Goal: Information Seeking & Learning: Understand process/instructions

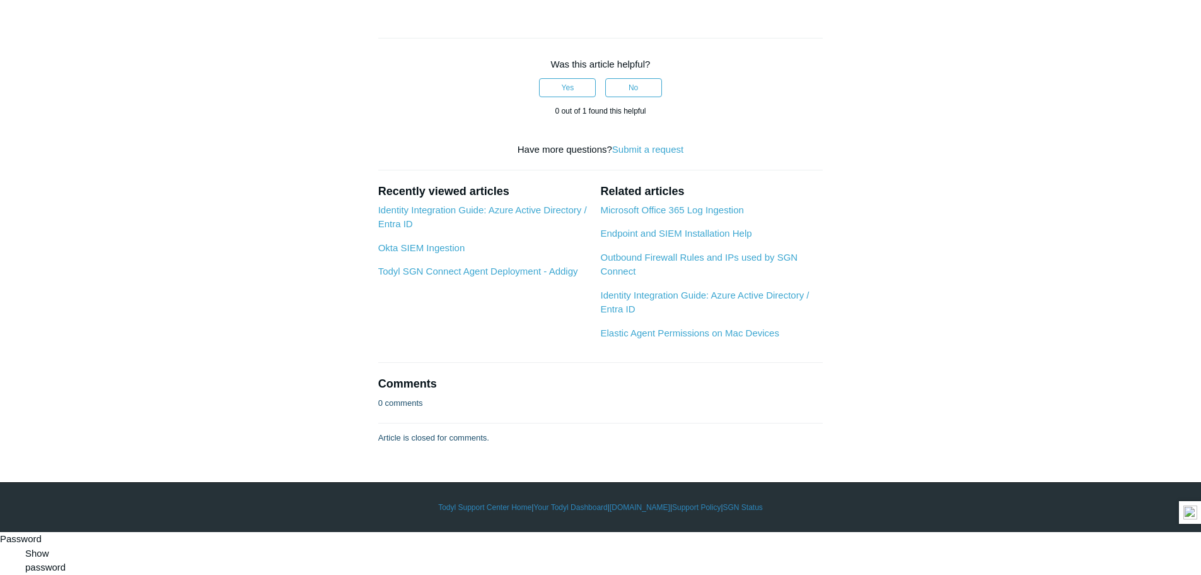
scroll to position [4604, 0]
drag, startPoint x: 419, startPoint y: 231, endPoint x: 634, endPoint y: 230, distance: 215.1
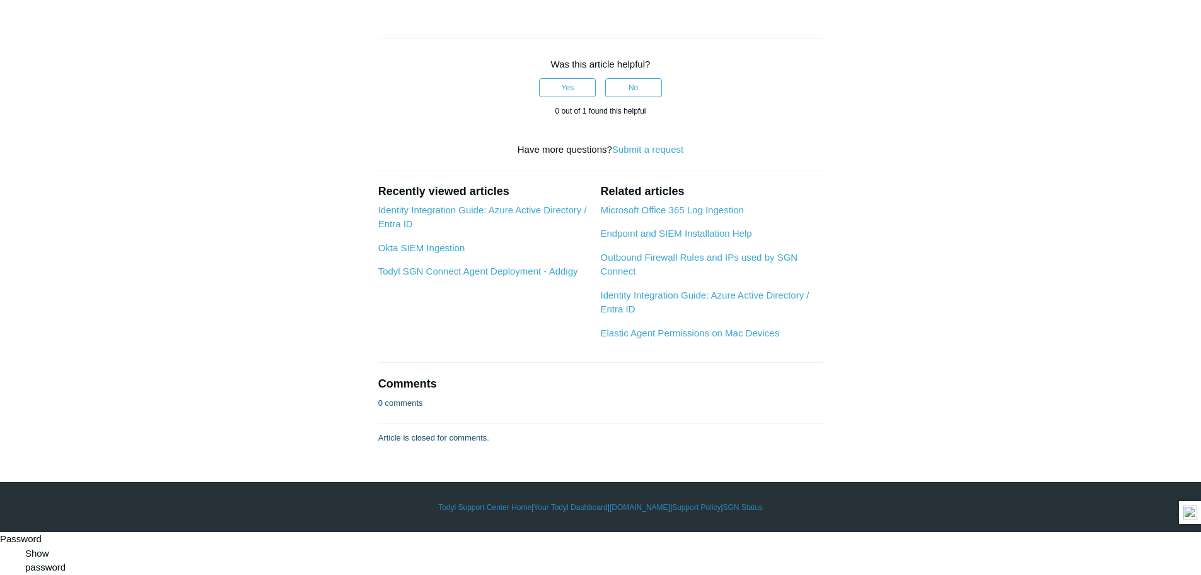
drag, startPoint x: 435, startPoint y: 233, endPoint x: 535, endPoint y: 230, distance: 100.3
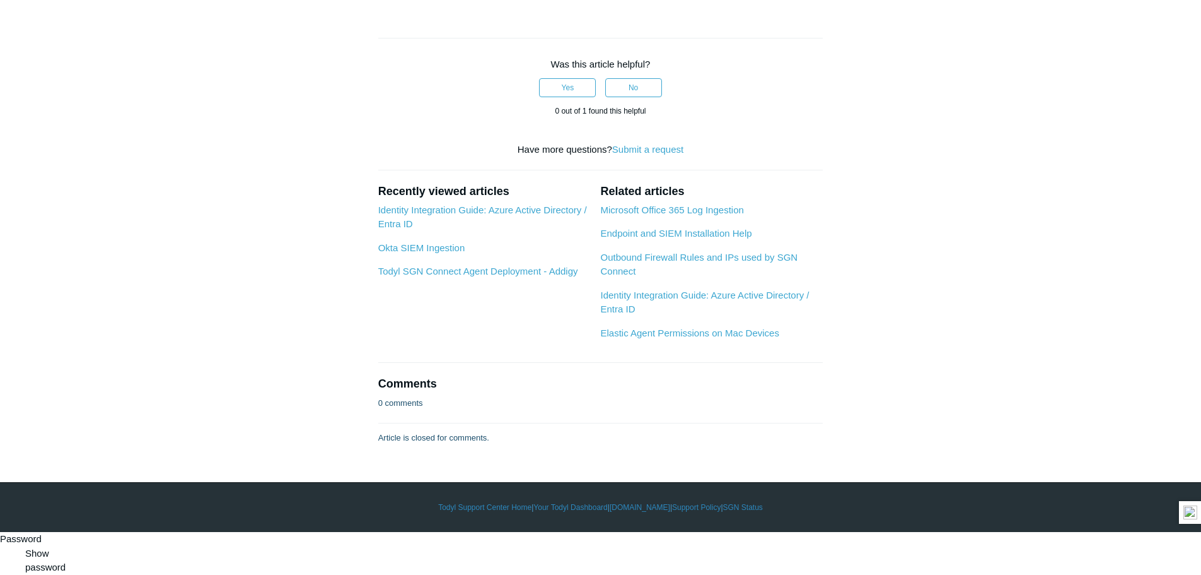
drag, startPoint x: 515, startPoint y: 233, endPoint x: 644, endPoint y: 235, distance: 128.7
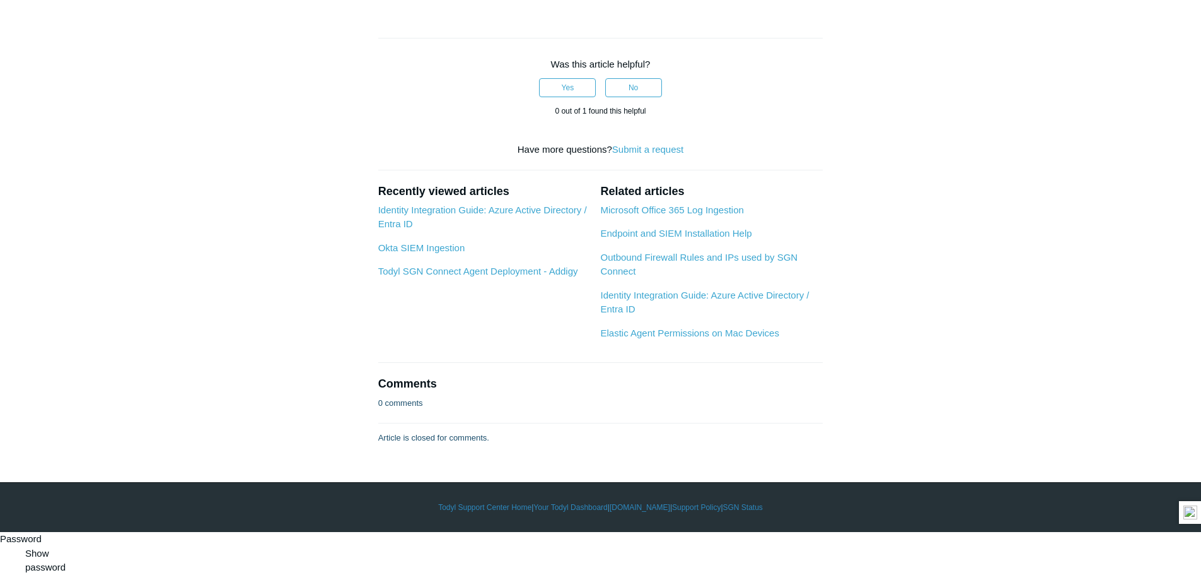
scroll to position [6243, 0]
drag, startPoint x: 617, startPoint y: 110, endPoint x: 771, endPoint y: 134, distance: 156.3
drag, startPoint x: 460, startPoint y: 255, endPoint x: 651, endPoint y: 280, distance: 193.3
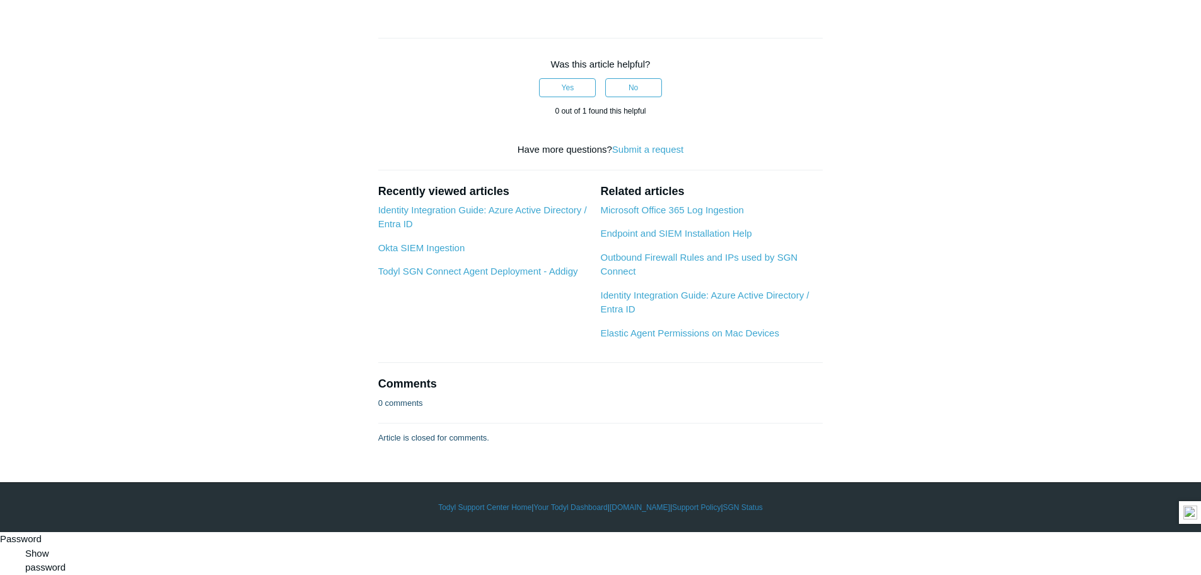
drag, startPoint x: 441, startPoint y: 255, endPoint x: 672, endPoint y: 254, distance: 230.8
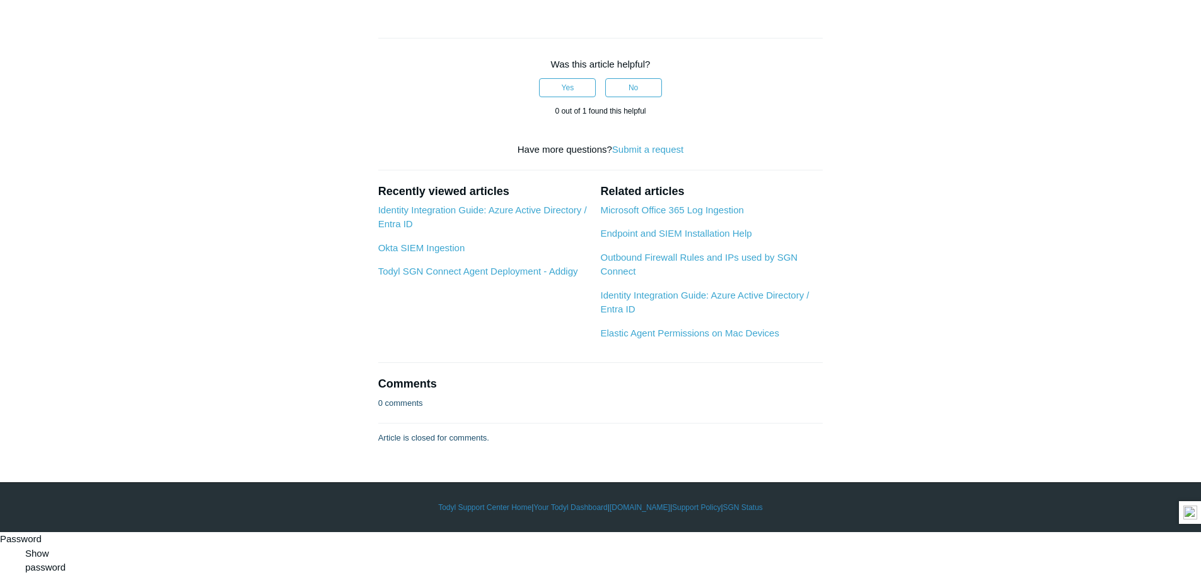
drag, startPoint x: 387, startPoint y: 265, endPoint x: 633, endPoint y: 271, distance: 246.0
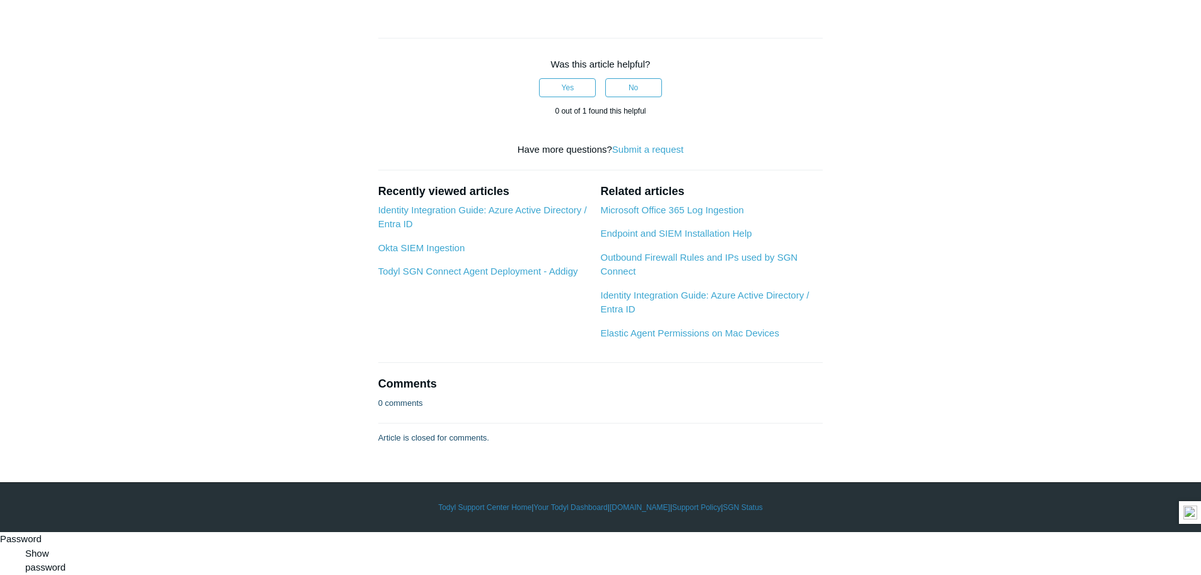
drag, startPoint x: 518, startPoint y: 273, endPoint x: 575, endPoint y: 272, distance: 57.4
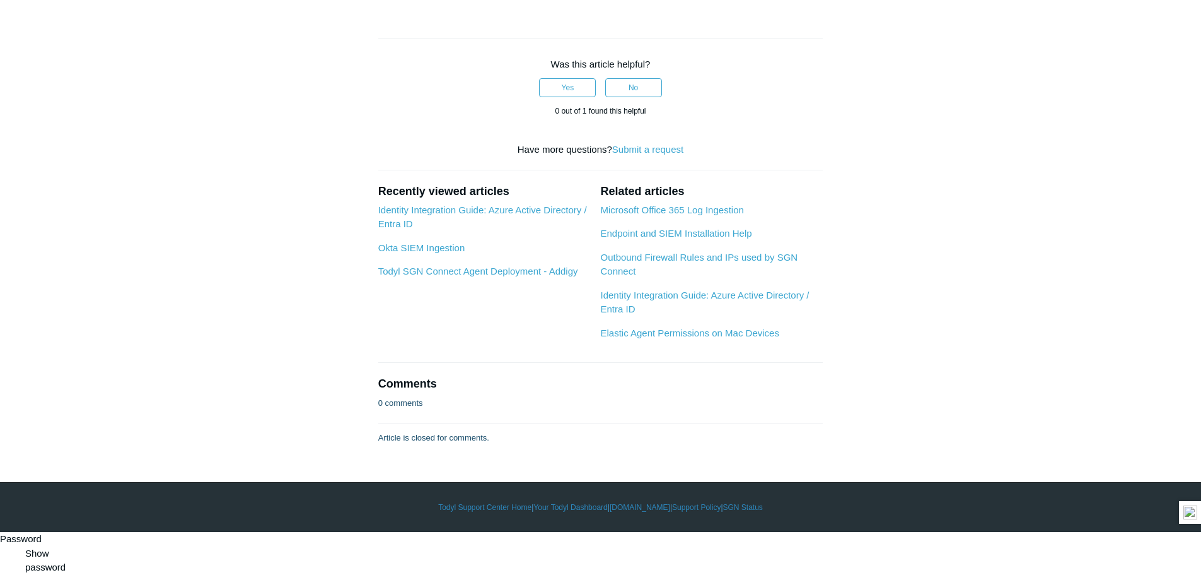
drag, startPoint x: 459, startPoint y: 184, endPoint x: 759, endPoint y: 191, distance: 300.3
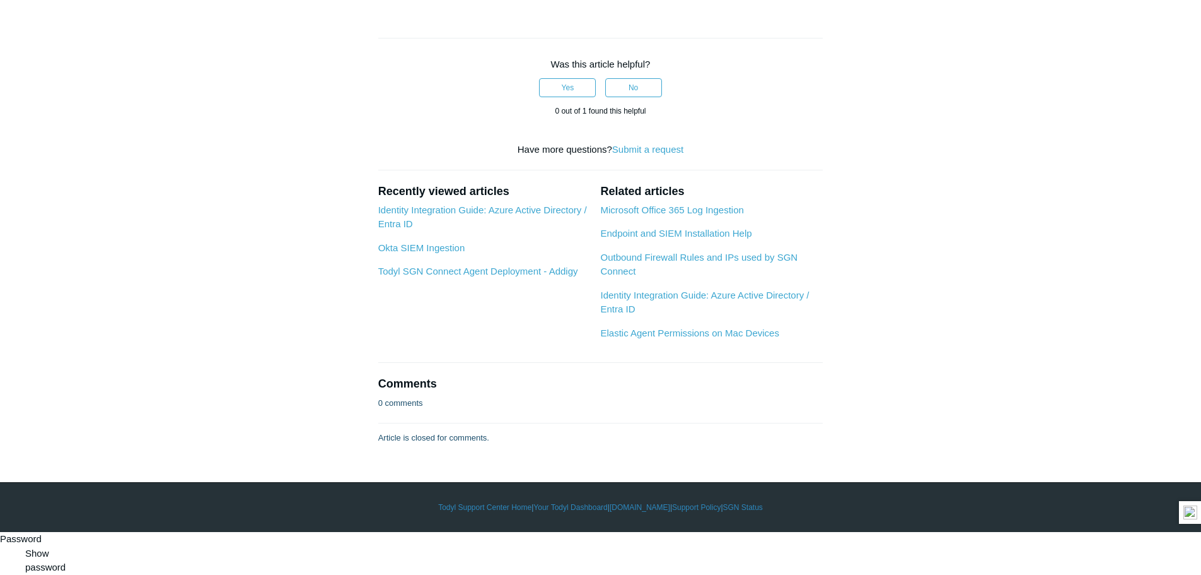
drag, startPoint x: 414, startPoint y: 209, endPoint x: 604, endPoint y: 205, distance: 189.9
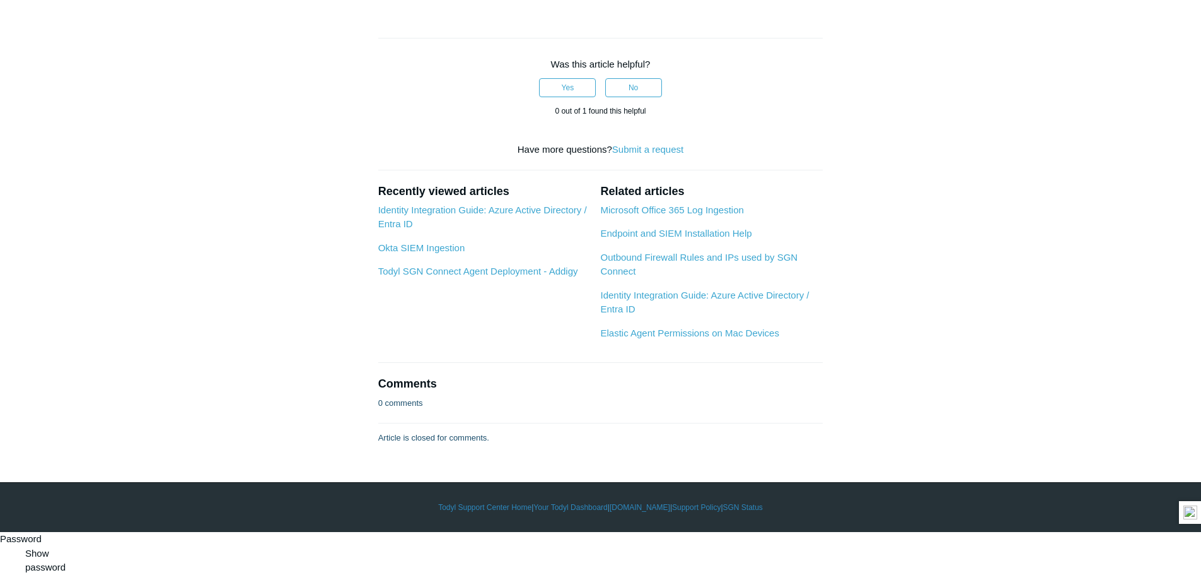
scroll to position [5865, 0]
drag, startPoint x: 392, startPoint y: 115, endPoint x: 747, endPoint y: 124, distance: 355.2
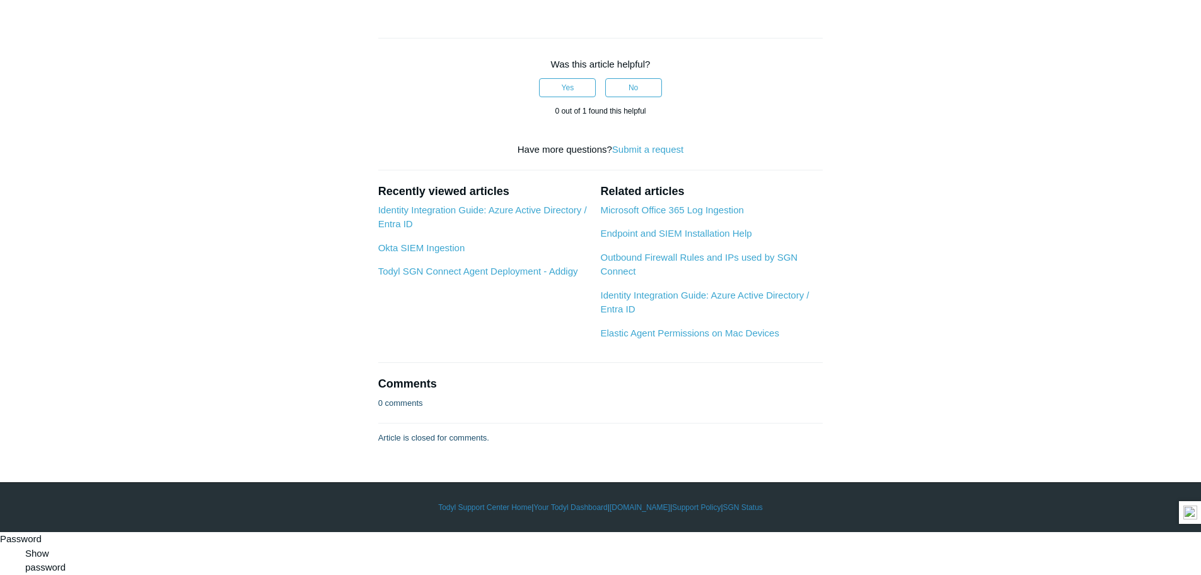
drag, startPoint x: 1018, startPoint y: 320, endPoint x: 1010, endPoint y: 314, distance: 9.9
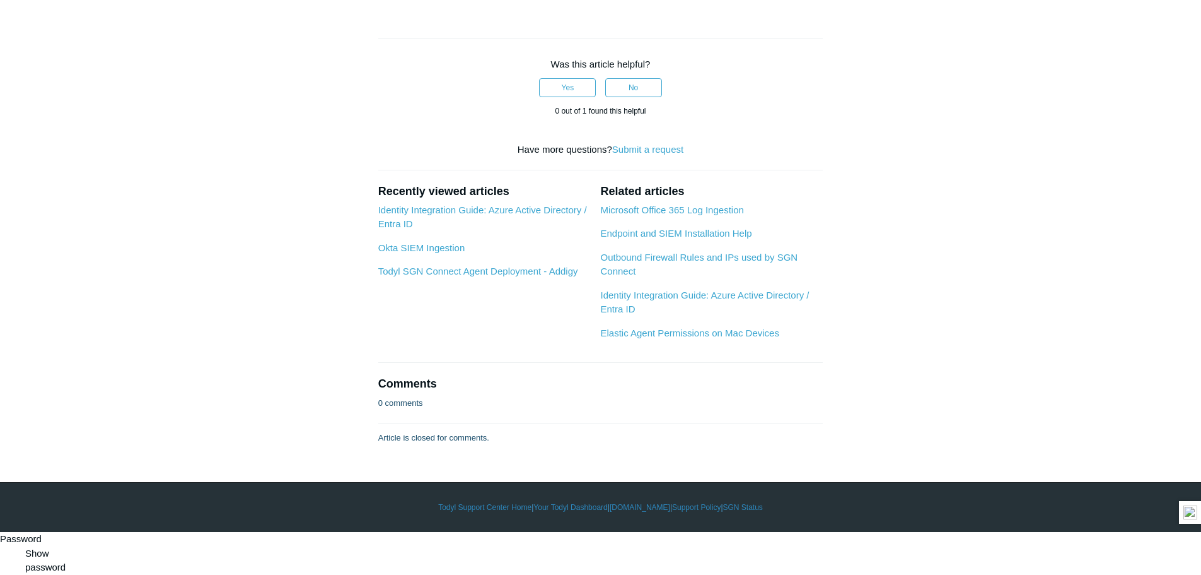
scroll to position [5487, 0]
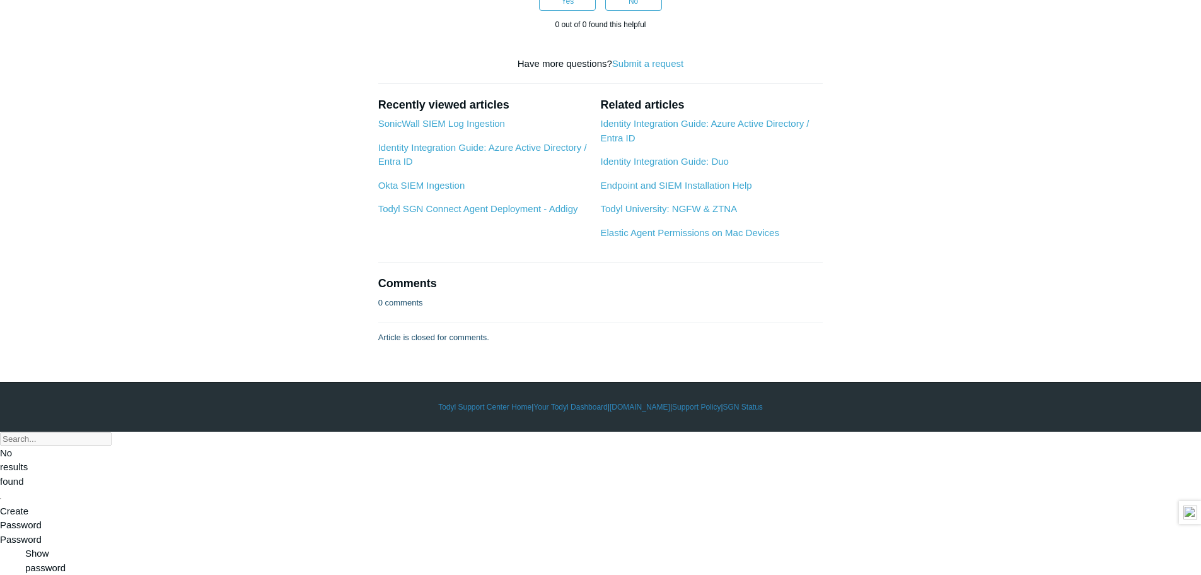
scroll to position [1703, 0]
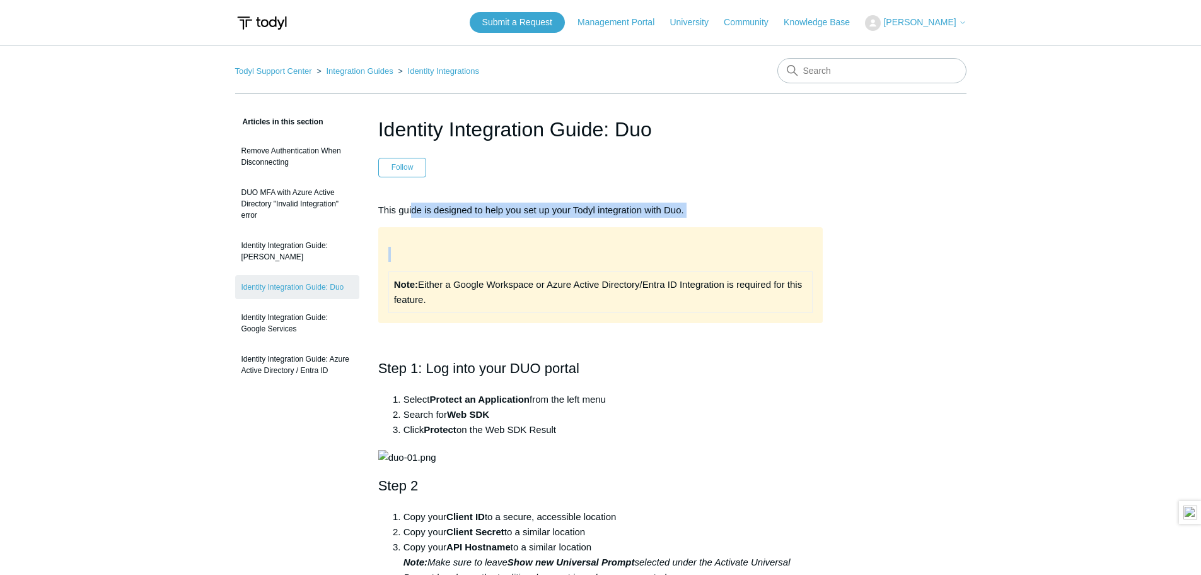
drag, startPoint x: 424, startPoint y: 213, endPoint x: 640, endPoint y: 213, distance: 215.7
click at [687, 231] on div "This guide is designed to help you set up your Todyl integration with Duo. Note…" at bounding box center [600, 492] width 445 height 580
click at [640, 213] on p "This guide is designed to help you set up your Todyl integration with Duo." at bounding box center [600, 209] width 445 height 15
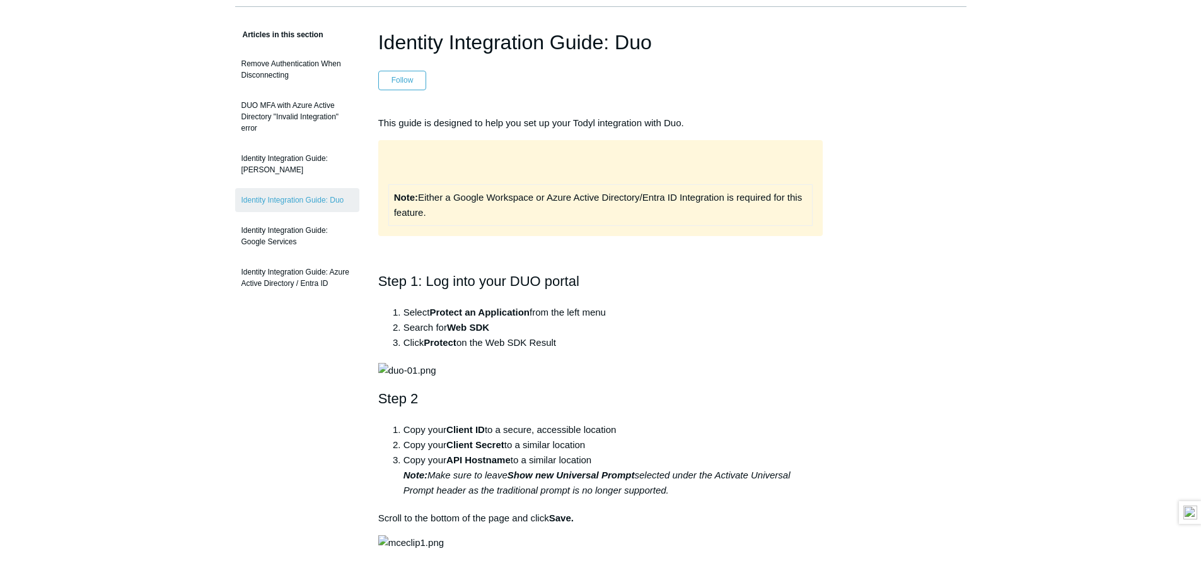
scroll to position [63, 0]
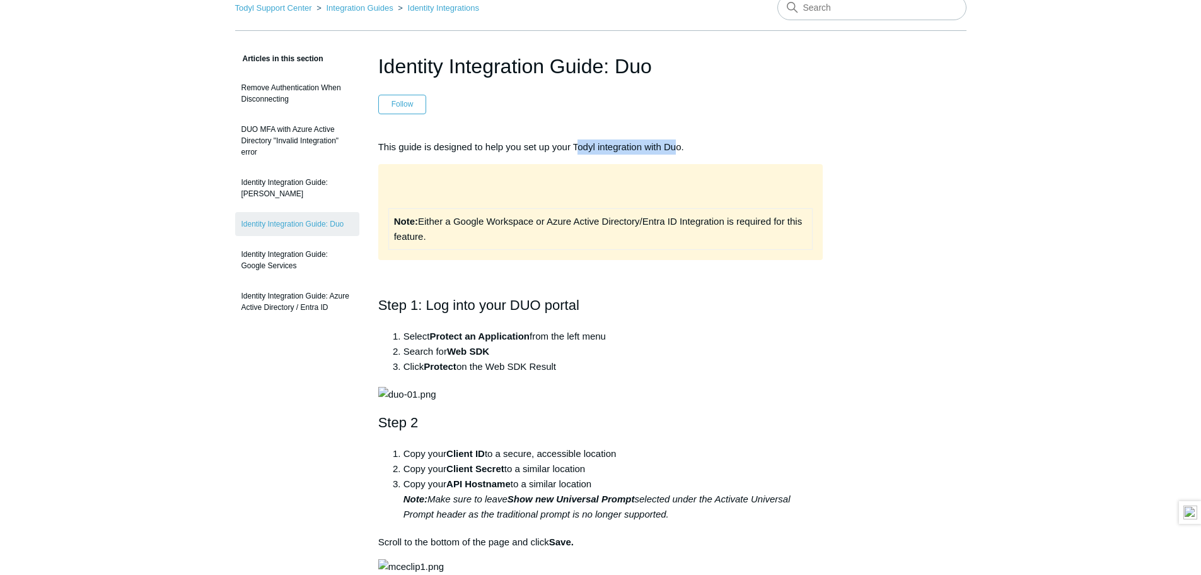
drag, startPoint x: 672, startPoint y: 154, endPoint x: 678, endPoint y: 149, distance: 7.7
click at [678, 149] on p "This guide is designed to help you set up your Todyl integration with Duo." at bounding box center [600, 146] width 445 height 15
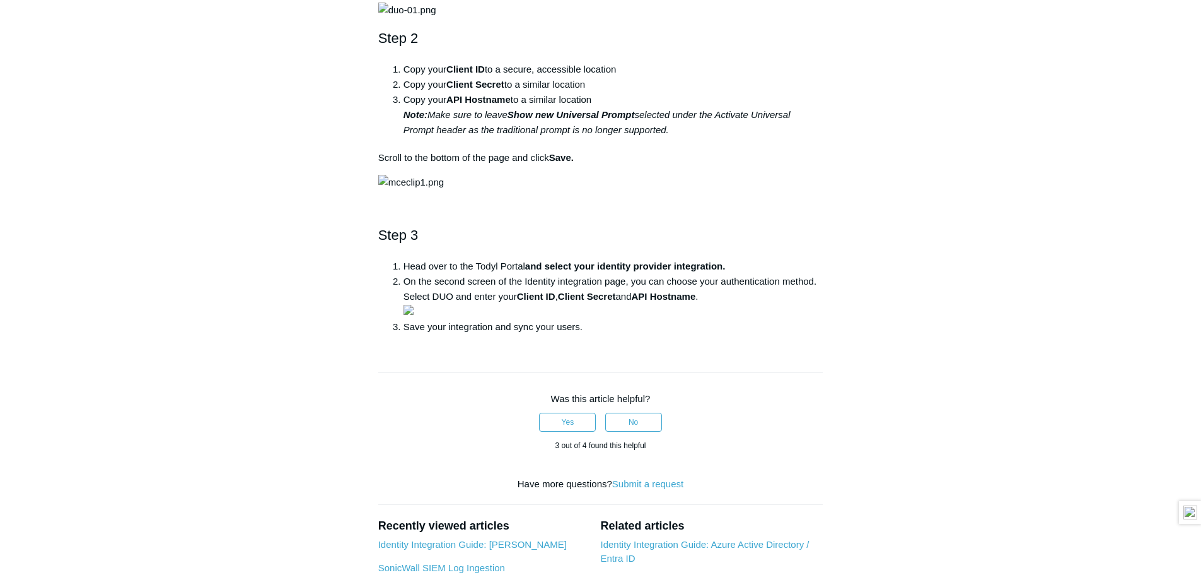
scroll to position [505, 0]
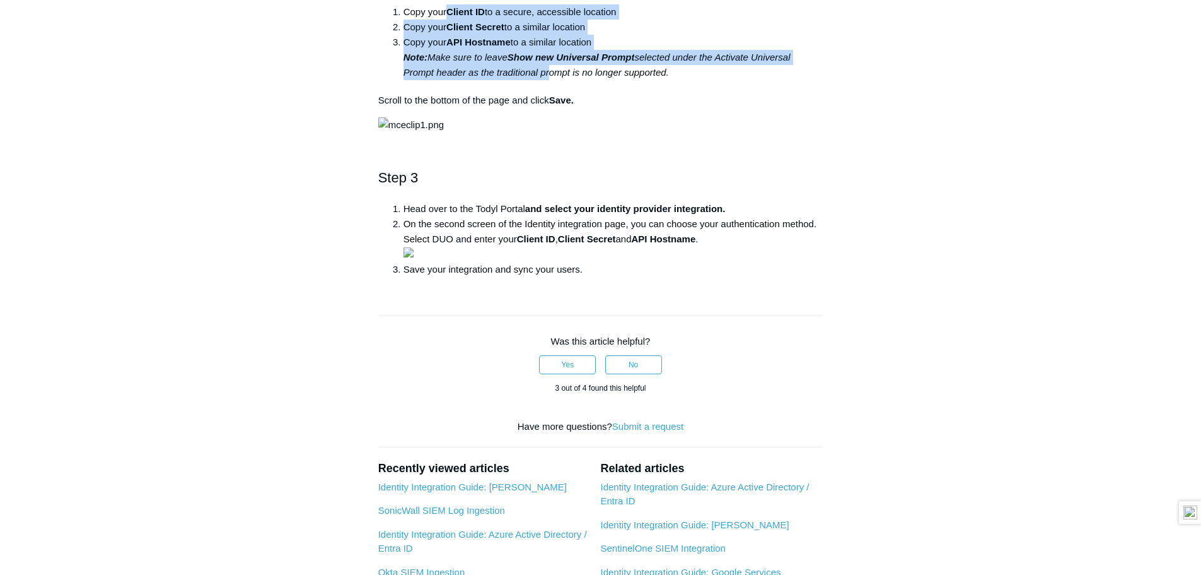
drag, startPoint x: 449, startPoint y: 184, endPoint x: 546, endPoint y: 248, distance: 116.1
click at [546, 80] on ol "Copy your Client ID to a secure, accessible location Copy your Client Secret to…" at bounding box center [607, 42] width 433 height 76
click at [546, 78] on em "Note: Make sure to leave Show new Universal Prompt selected under the Activate …" at bounding box center [597, 65] width 387 height 26
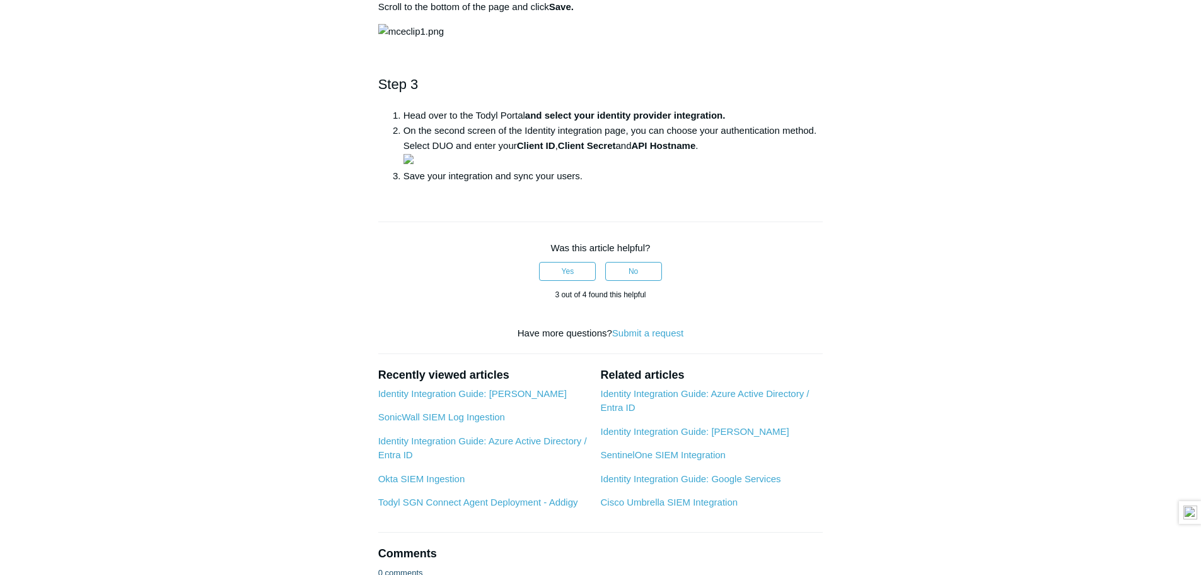
scroll to position [820, 0]
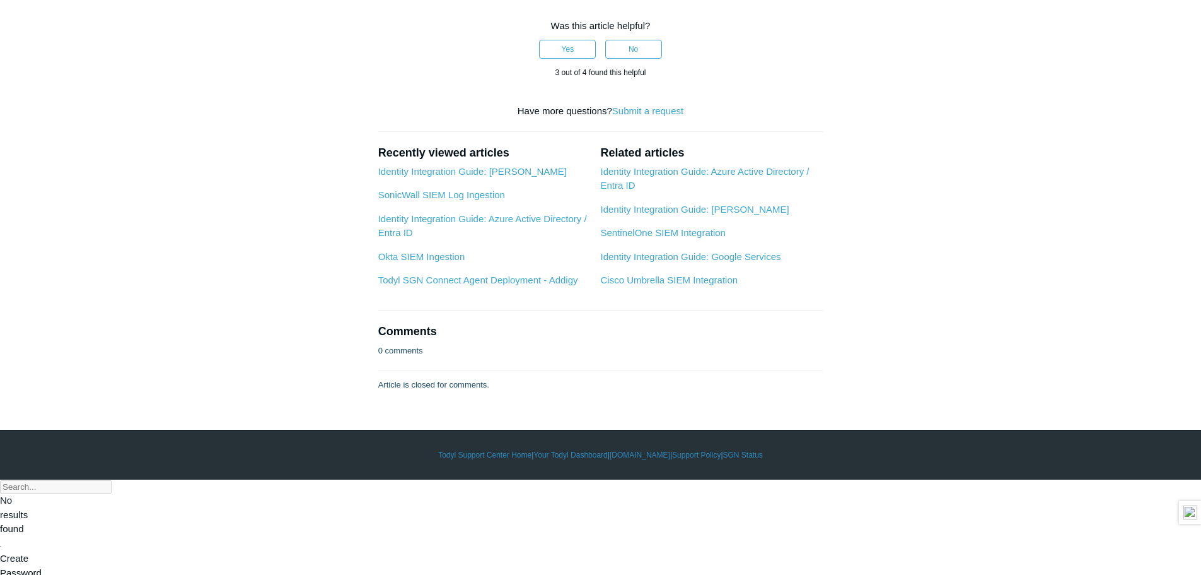
drag, startPoint x: 442, startPoint y: 354, endPoint x: 676, endPoint y: 350, distance: 234.0
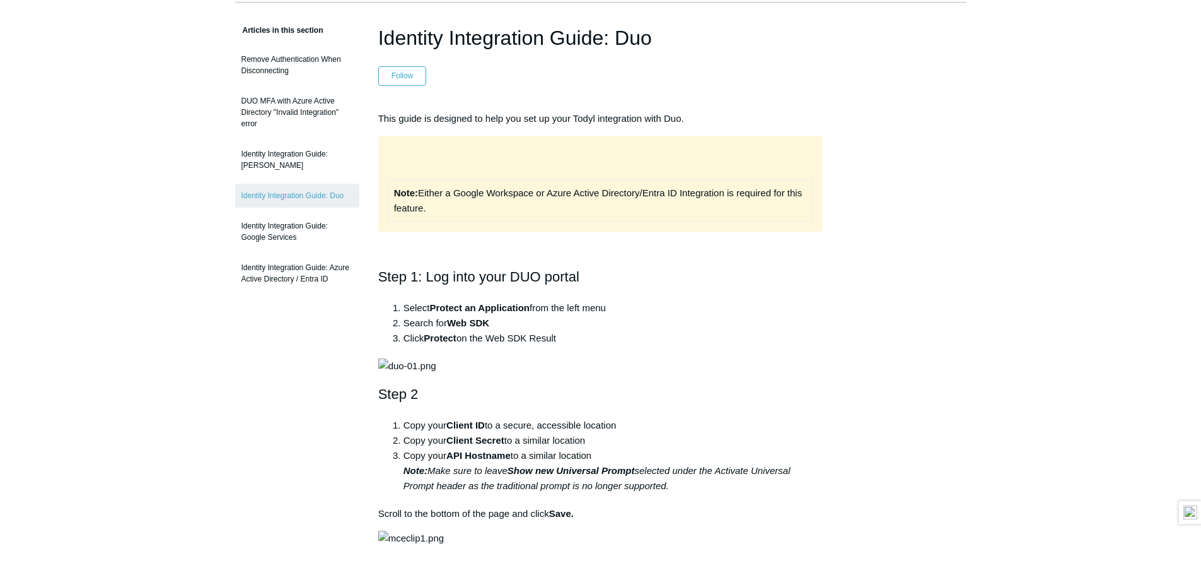
scroll to position [0, 0]
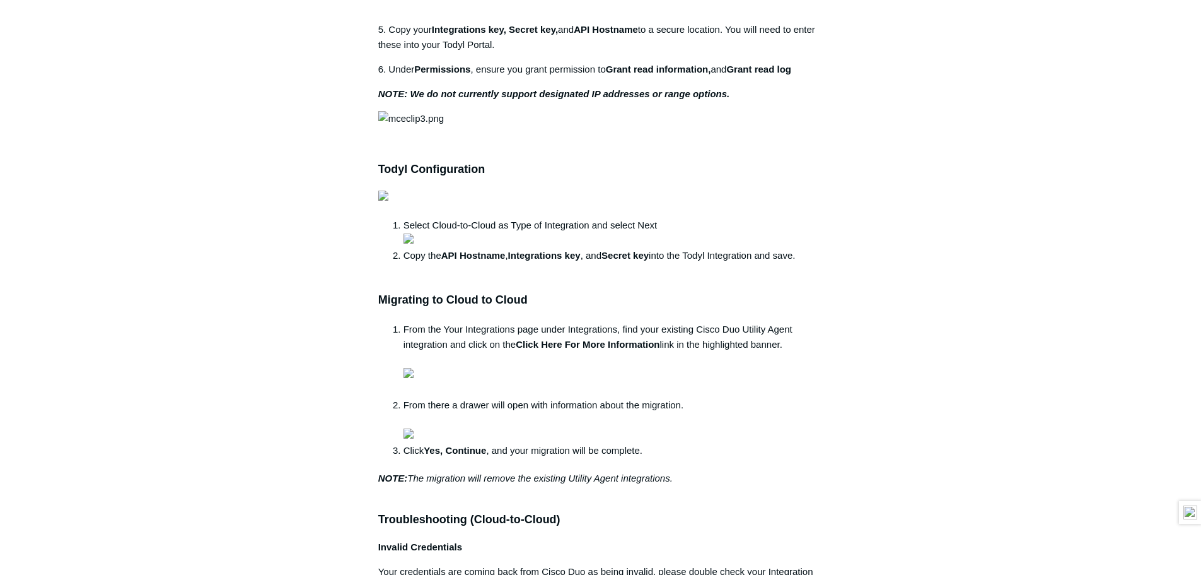
scroll to position [694, 0]
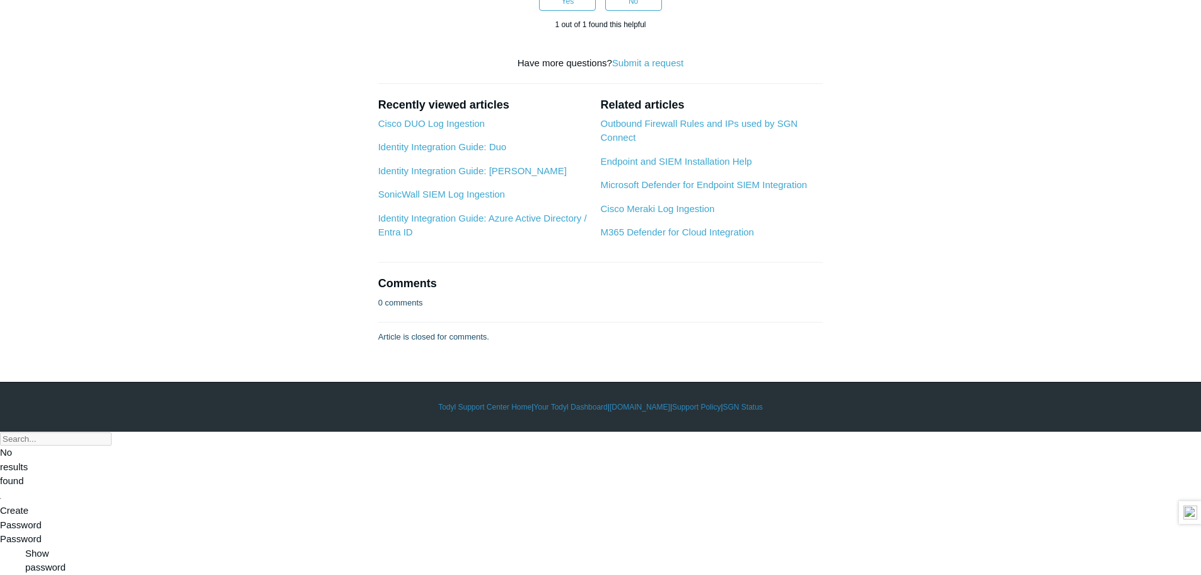
scroll to position [4379, 0]
drag, startPoint x: 647, startPoint y: 165, endPoint x: 642, endPoint y: 158, distance: 8.6
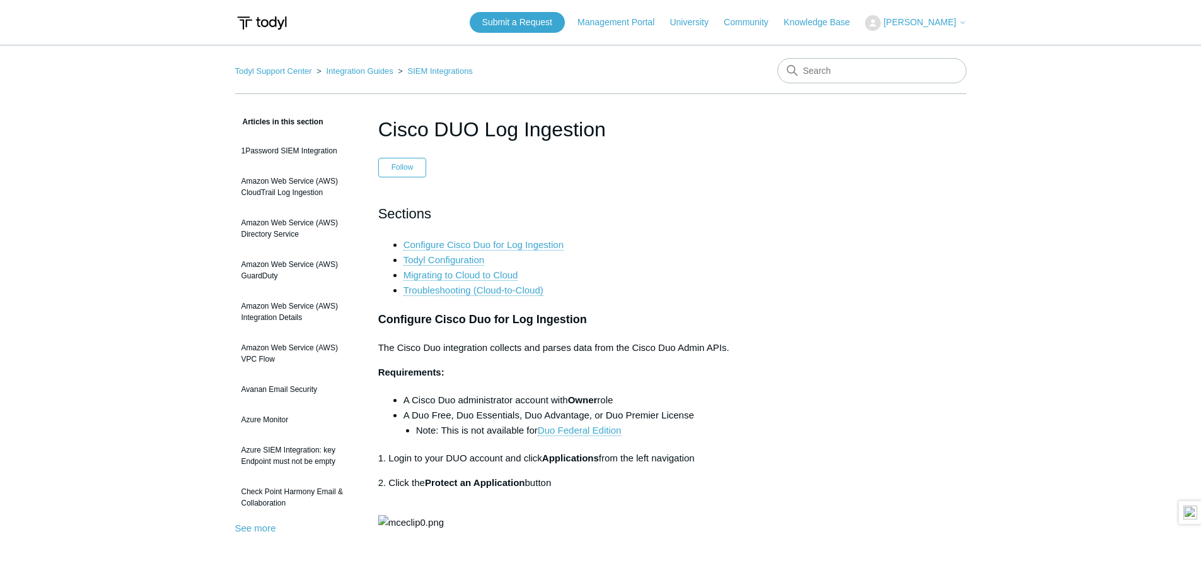
scroll to position [694, 0]
